Goal: Information Seeking & Learning: Learn about a topic

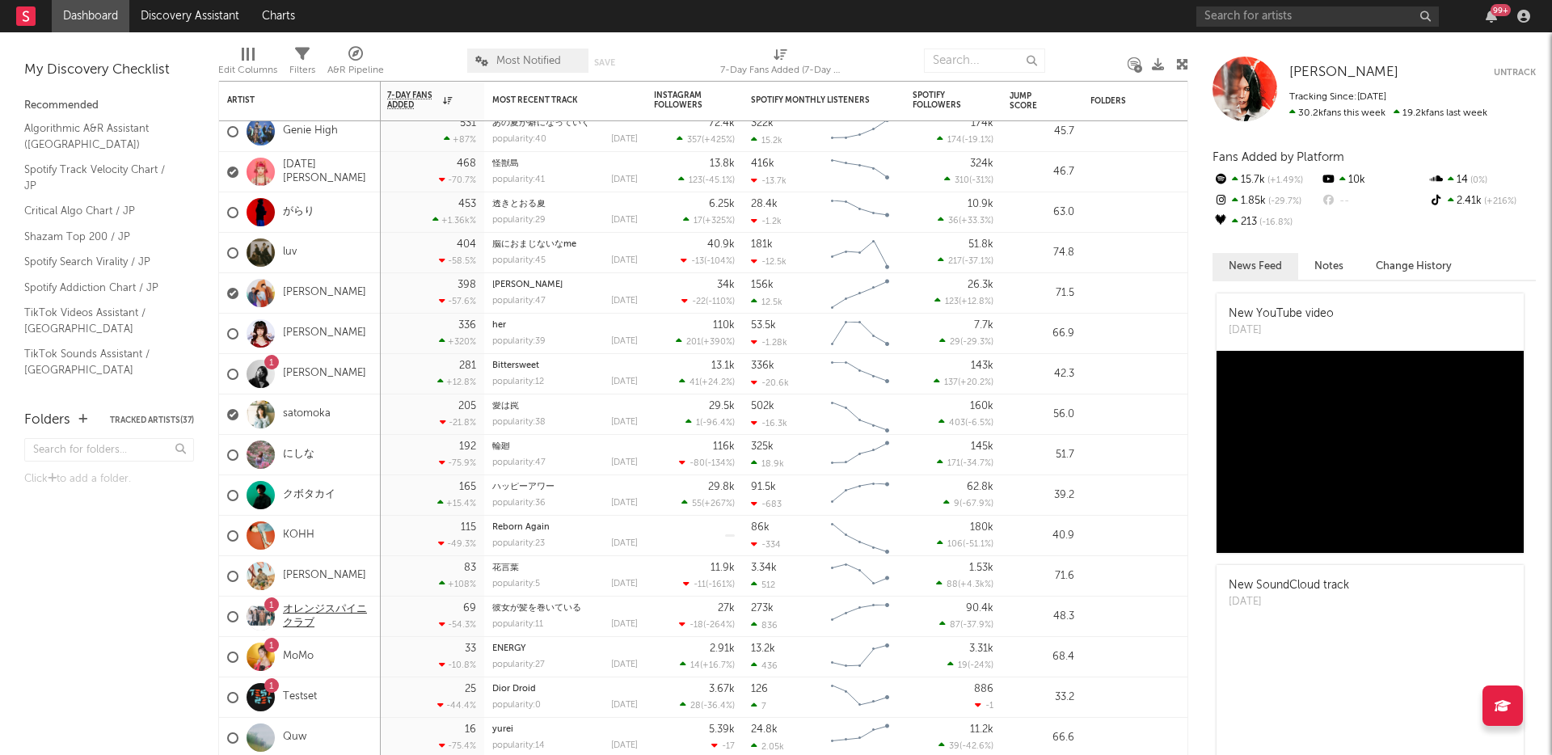
click at [304, 605] on link "オレンジスパイニクラブ" at bounding box center [328, 616] width 90 height 27
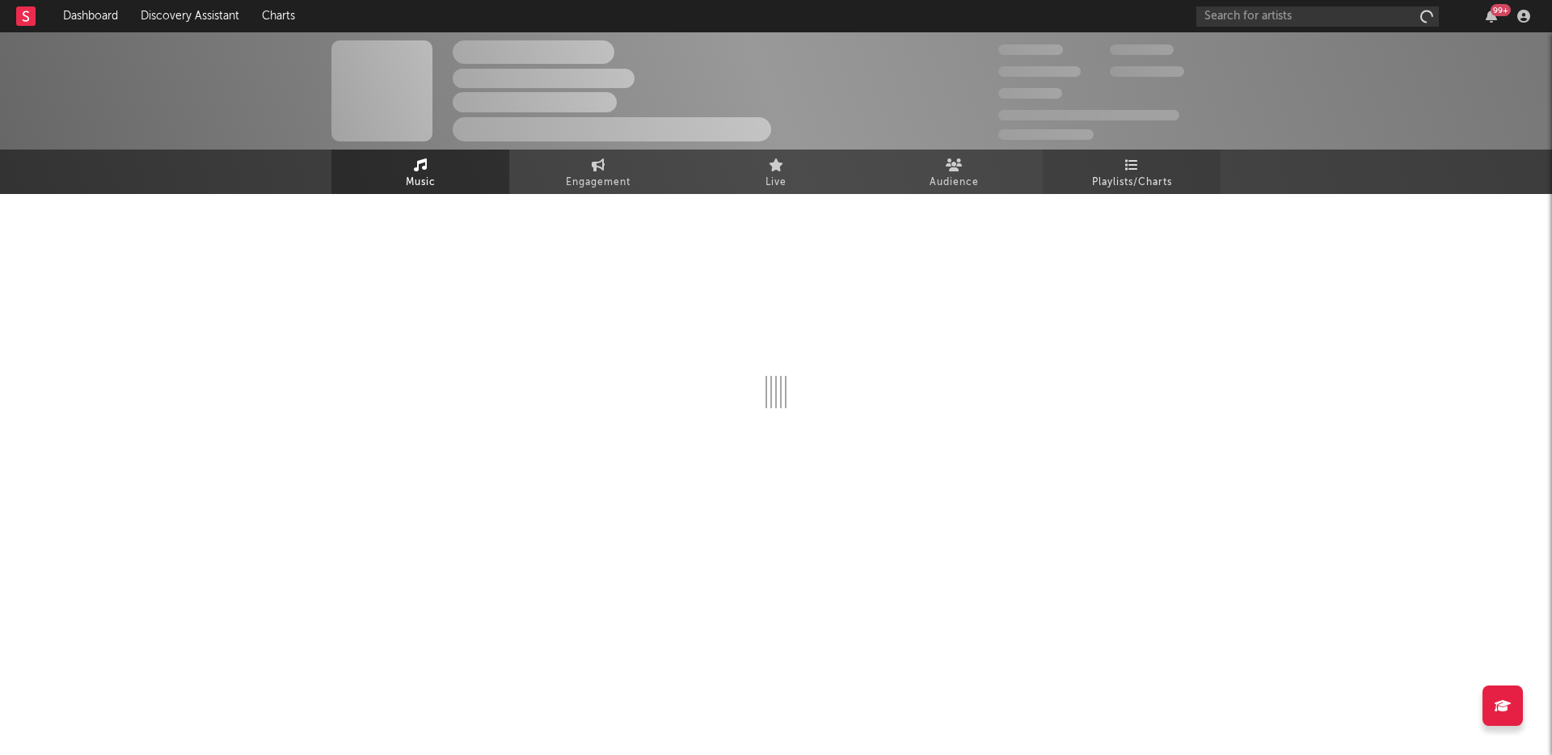
click at [1150, 158] on link "Playlists/Charts" at bounding box center [1132, 172] width 178 height 44
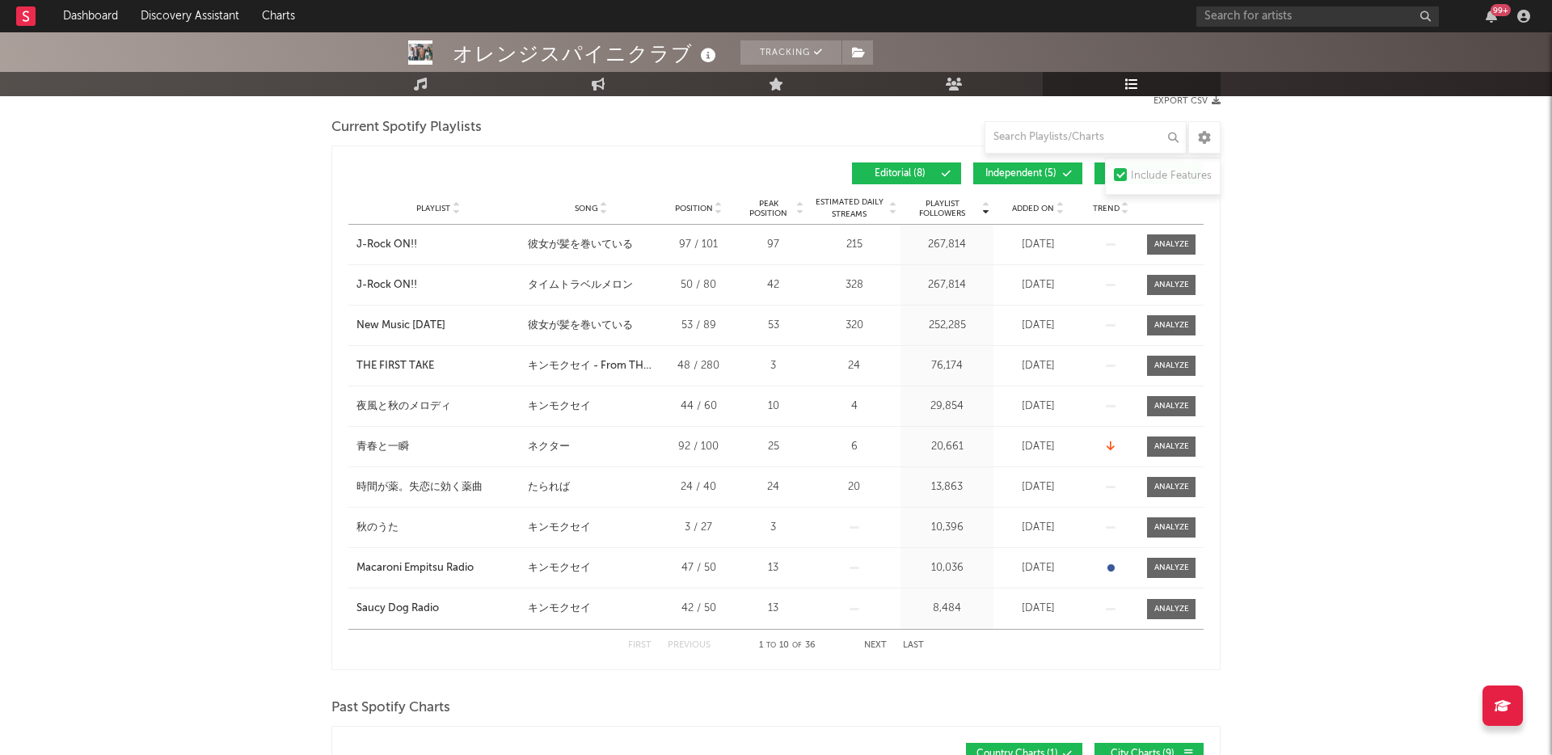
scroll to position [228, 0]
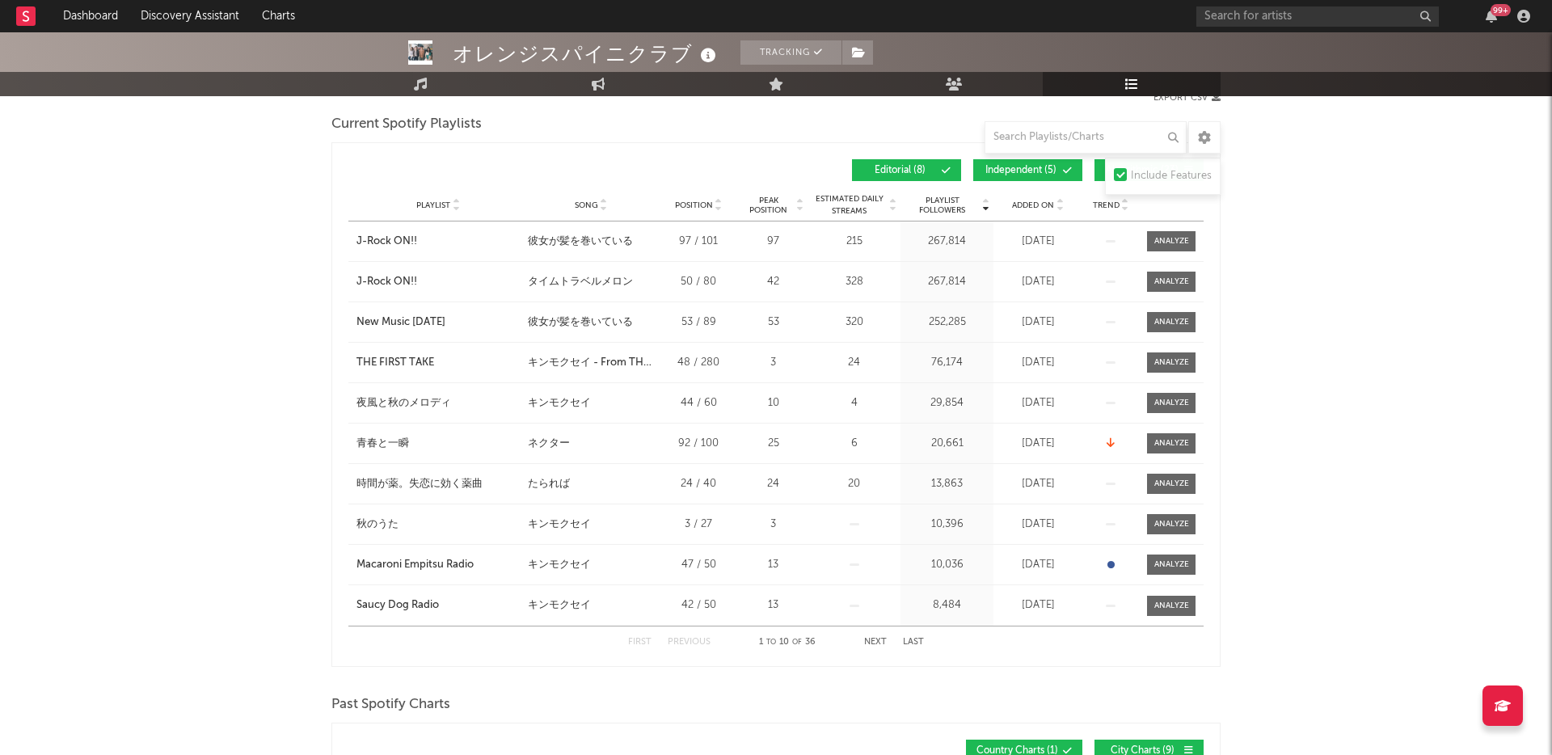
click at [1043, 202] on span "Added On" at bounding box center [1033, 205] width 42 height 10
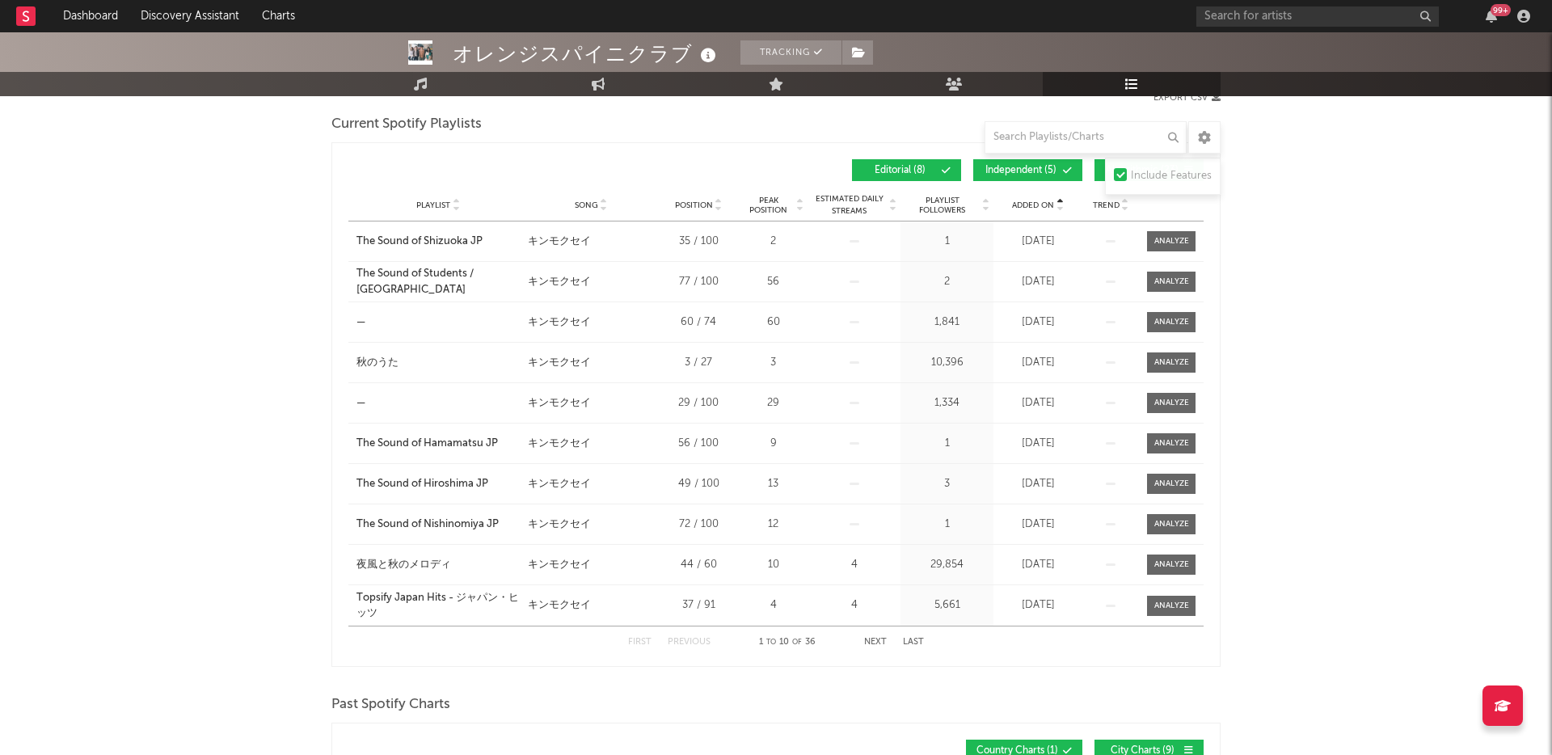
click at [1043, 202] on span "Added On" at bounding box center [1033, 205] width 42 height 10
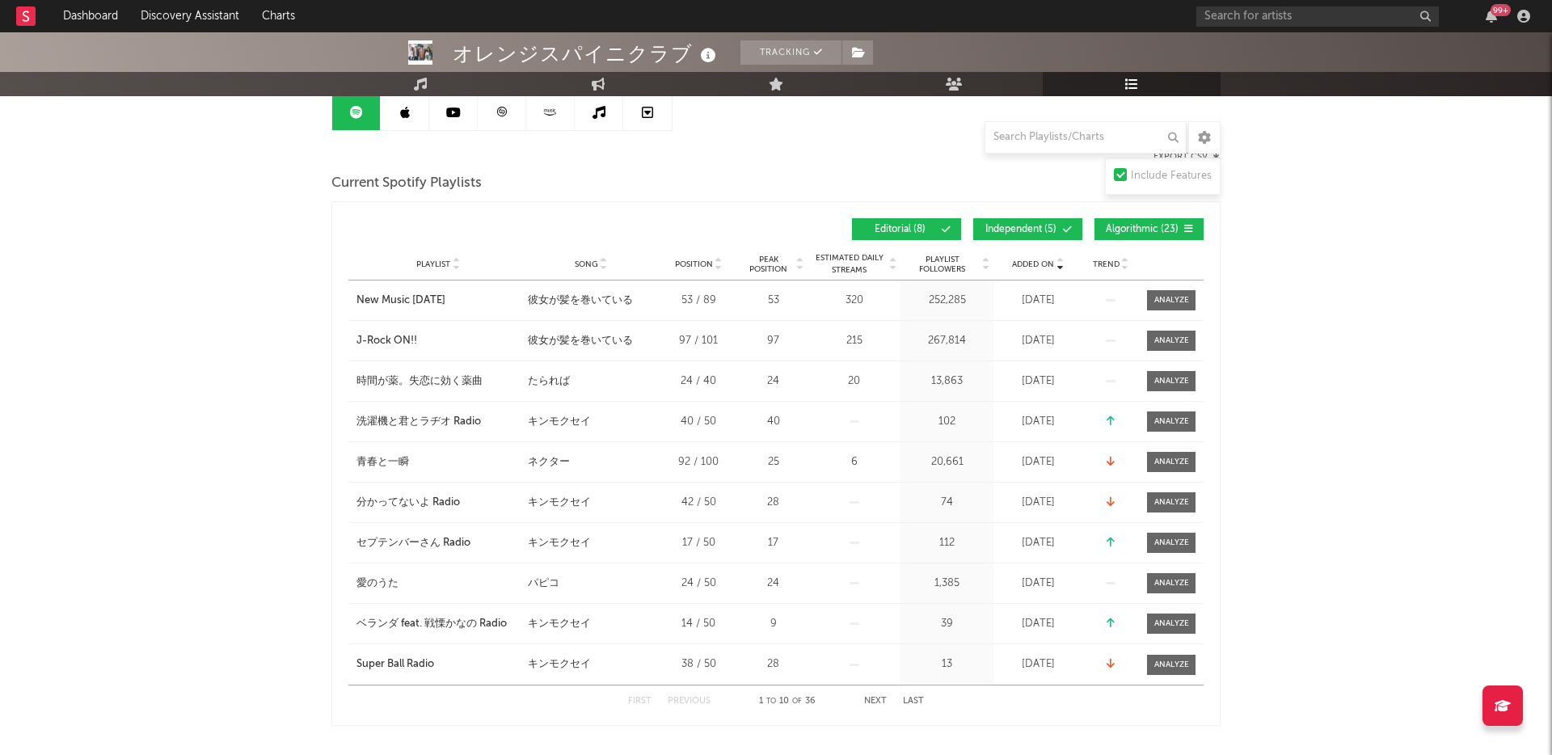
scroll to position [0, 0]
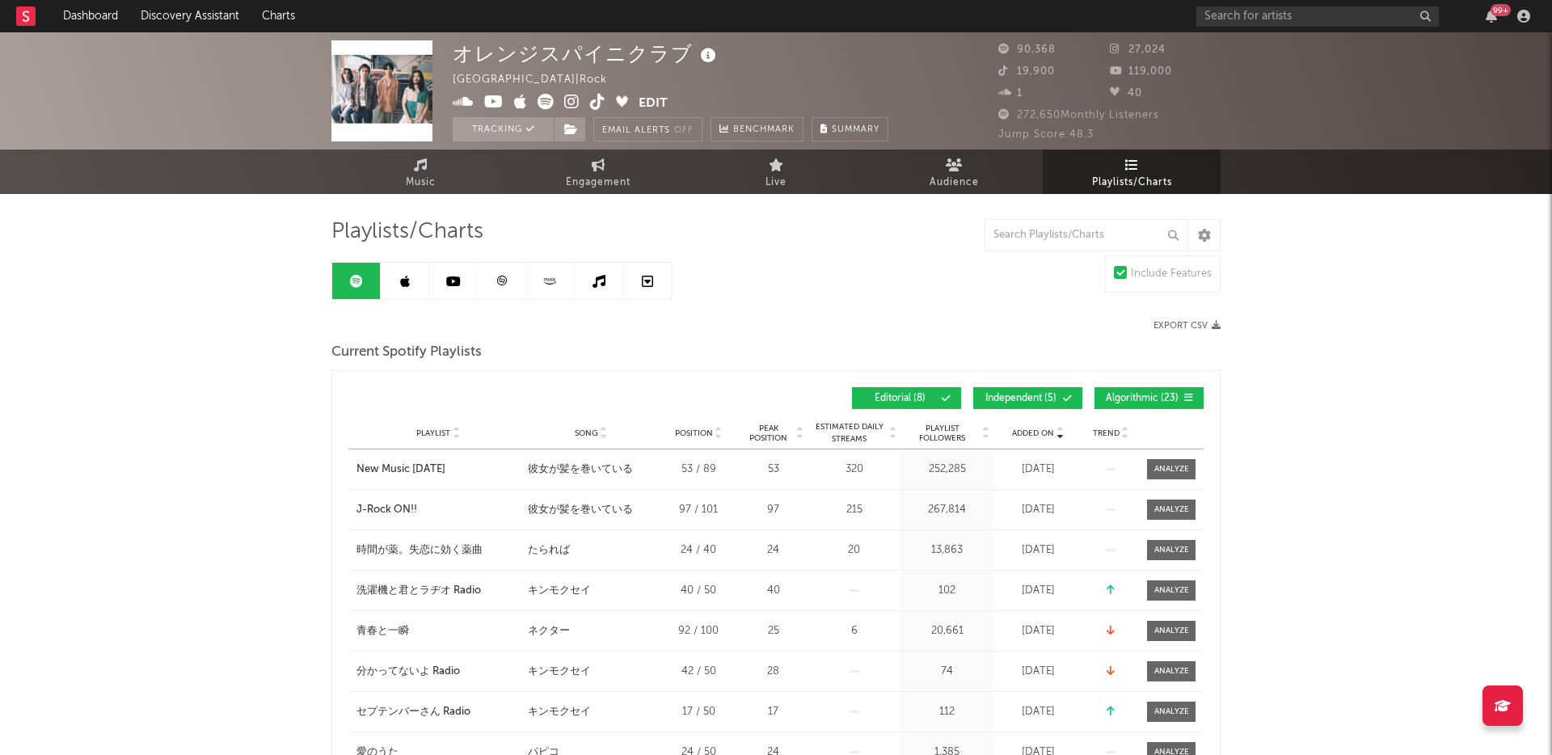
click at [399, 285] on link at bounding box center [405, 281] width 48 height 36
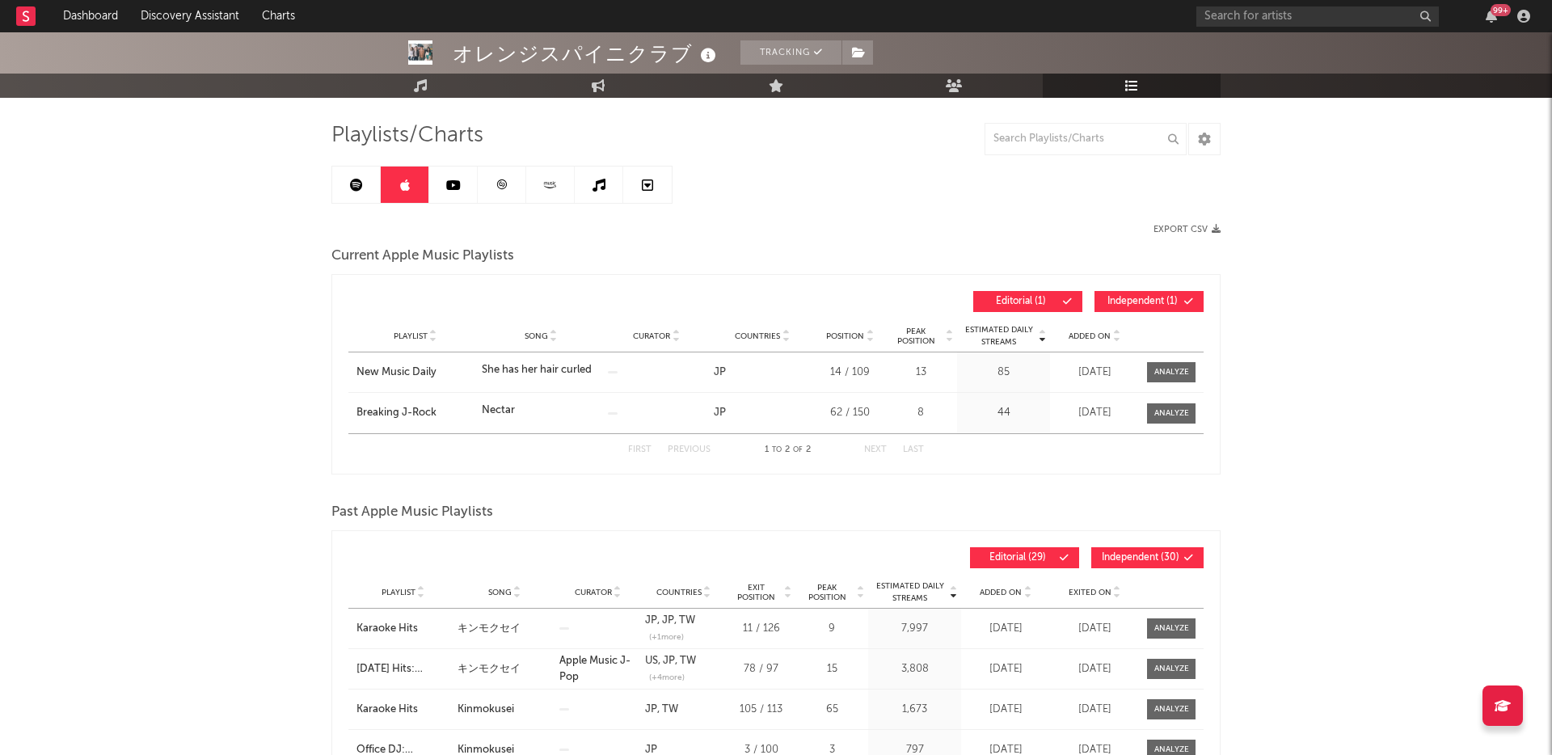
scroll to position [99, 0]
